Goal: Navigation & Orientation: Find specific page/section

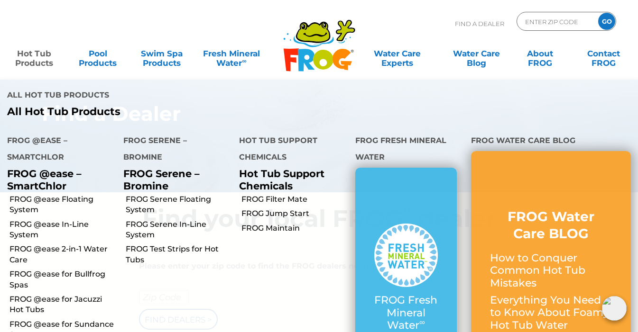
click at [35, 57] on link "Hot Tub Products" at bounding box center [33, 53] width 49 height 19
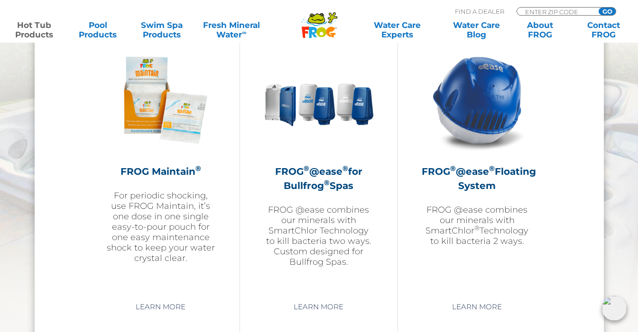
scroll to position [1098, 0]
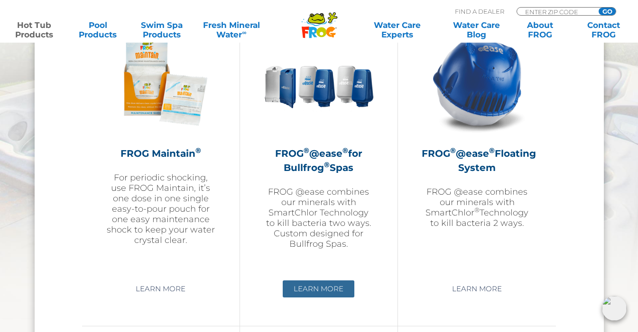
click at [318, 282] on link "Learn More" at bounding box center [319, 289] width 72 height 17
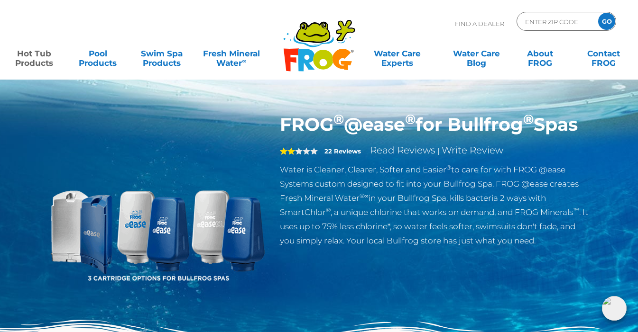
click at [300, 50] on icon at bounding box center [306, 60] width 17 height 22
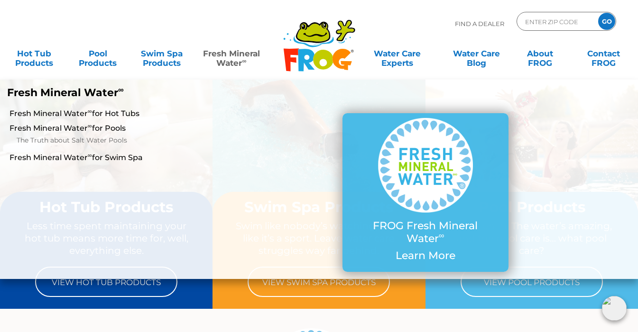
click at [236, 55] on link "Fresh Mineral Water ∞" at bounding box center [232, 53] width 62 height 19
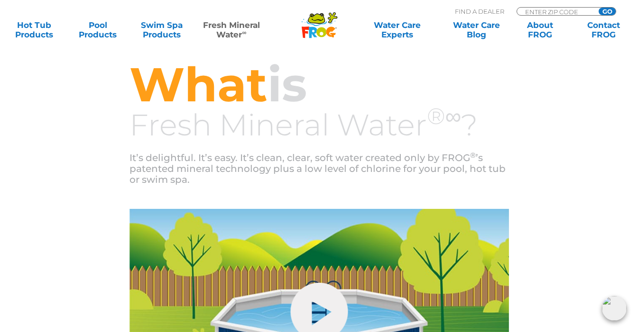
scroll to position [204, 0]
